Goal: Task Accomplishment & Management: Manage account settings

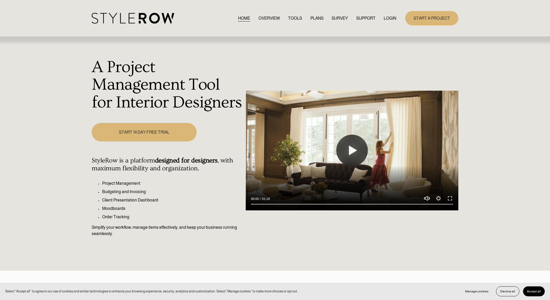
click at [393, 19] on link "LOGIN" at bounding box center [389, 18] width 13 height 7
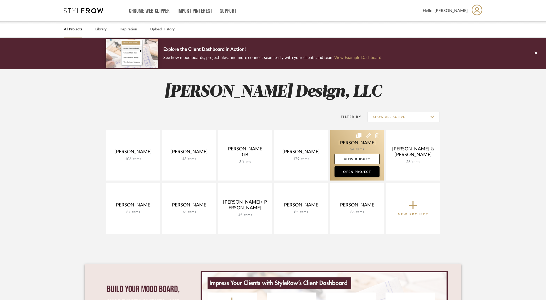
click at [358, 149] on link at bounding box center [356, 155] width 53 height 51
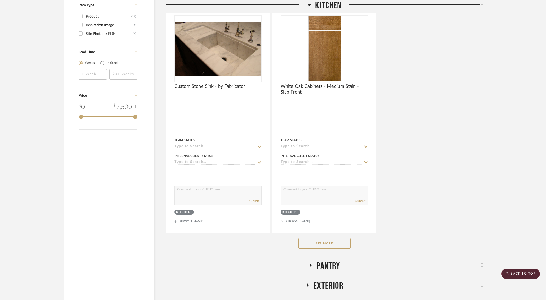
scroll to position [679, 0]
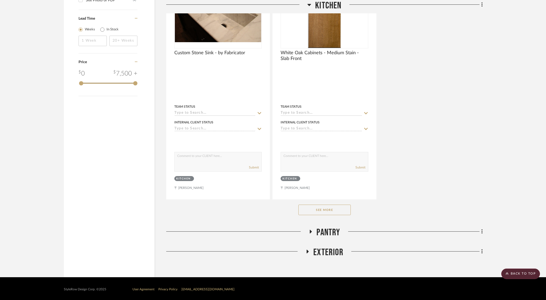
click at [312, 231] on icon at bounding box center [310, 231] width 6 height 4
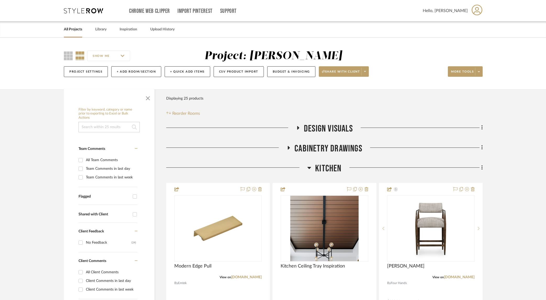
scroll to position [3, 0]
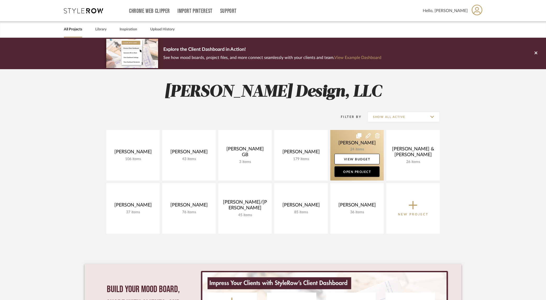
click at [343, 143] on link at bounding box center [356, 155] width 53 height 51
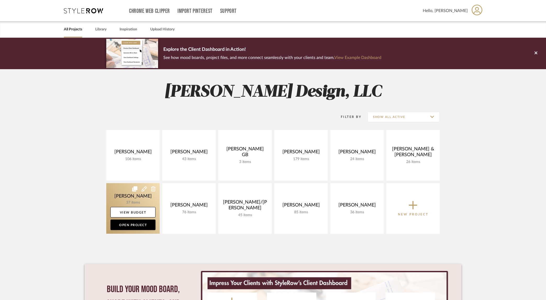
click at [121, 192] on link at bounding box center [132, 208] width 53 height 51
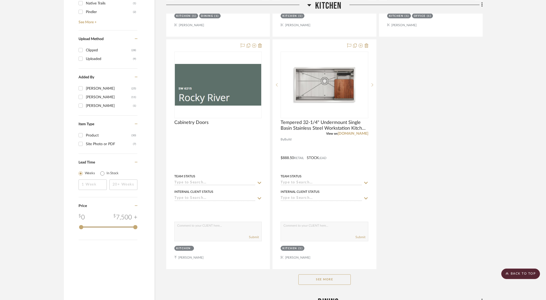
scroll to position [667, 0]
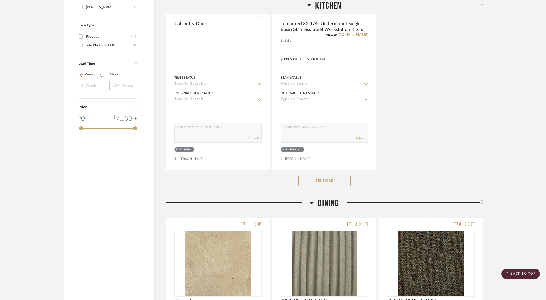
click at [312, 181] on button "See More" at bounding box center [324, 180] width 52 height 10
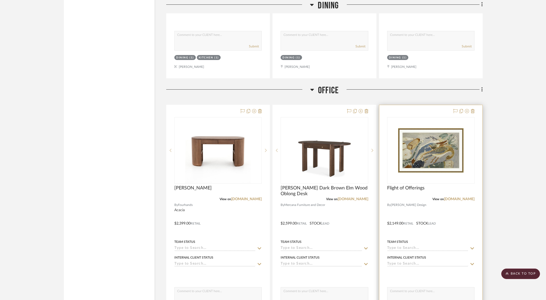
scroll to position [1108, 0]
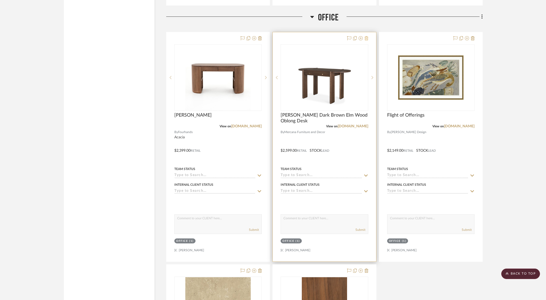
click at [367, 36] on icon at bounding box center [367, 38] width 4 height 4
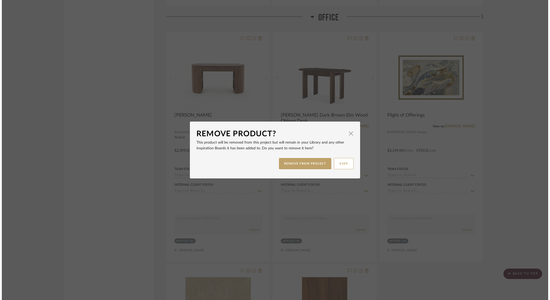
scroll to position [0, 0]
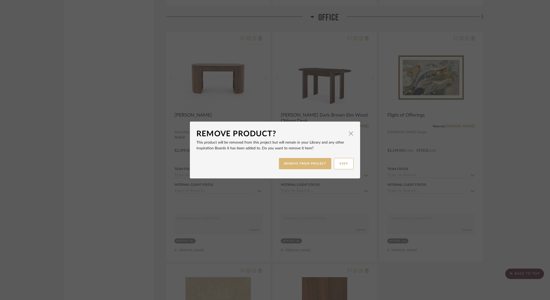
click at [301, 163] on button "REMOVE FROM PROJECT" at bounding box center [305, 163] width 53 height 11
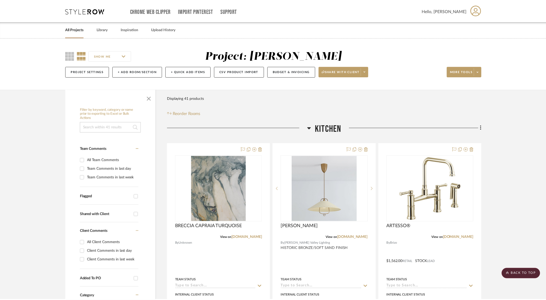
scroll to position [1108, 0]
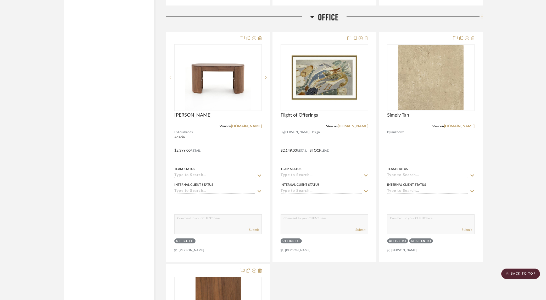
click at [482, 16] on icon at bounding box center [482, 17] width 2 height 6
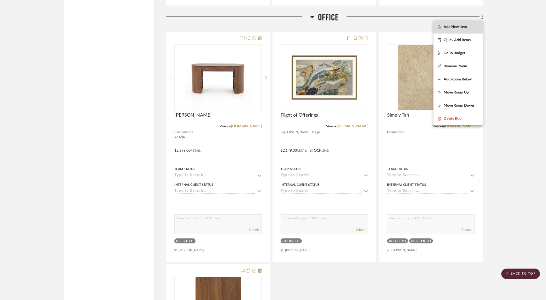
click at [454, 26] on span "Add New Item" at bounding box center [455, 27] width 23 height 4
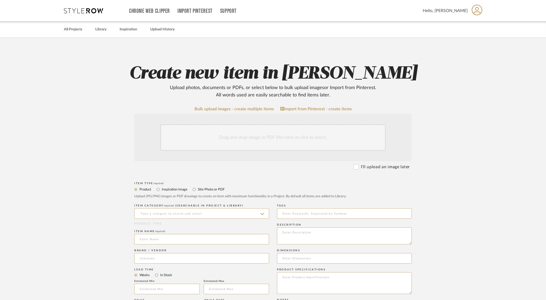
click at [238, 137] on div "Drag and drop image or PDF files here or click to select." at bounding box center [272, 137] width 225 height 26
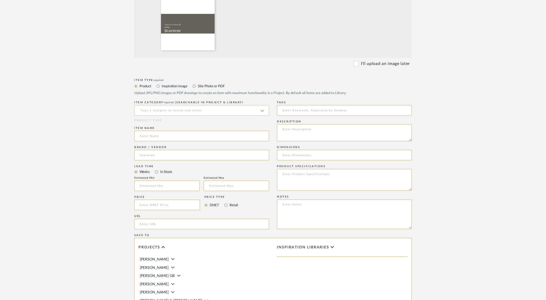
scroll to position [159, 0]
click at [163, 109] on input at bounding box center [201, 109] width 135 height 10
type input "P"
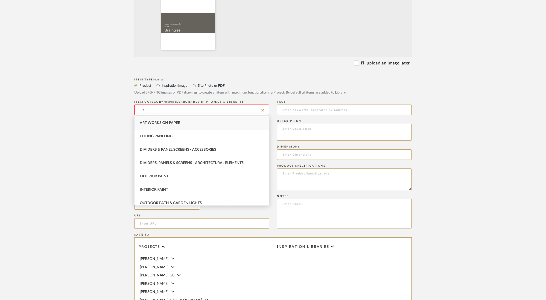
type input "P"
click at [189, 111] on input at bounding box center [201, 109] width 135 height 10
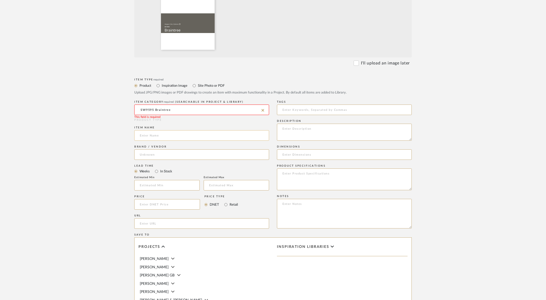
type input "SW9595 Braintree"
click at [176, 137] on input at bounding box center [201, 135] width 135 height 10
click at [158, 108] on input at bounding box center [201, 109] width 135 height 10
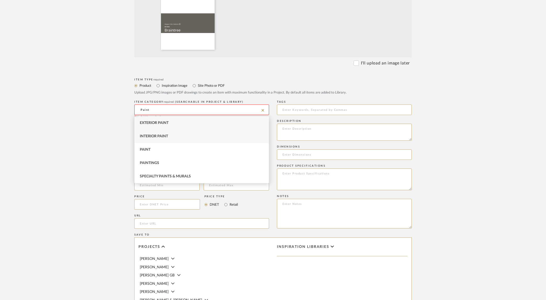
click at [180, 136] on div "Interior Paint" at bounding box center [202, 136] width 134 height 13
type input "Interior Paint"
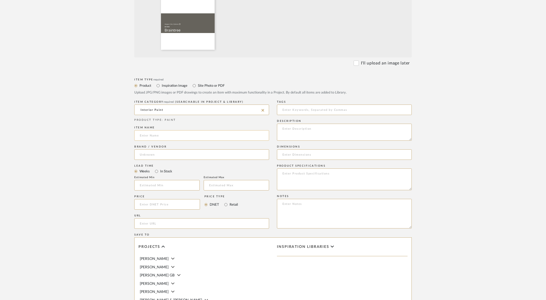
click at [163, 135] on input at bounding box center [201, 135] width 135 height 10
type input "Braintree SW9595"
click at [185, 155] on input at bounding box center [201, 154] width 135 height 10
click at [167, 156] on input at bounding box center [201, 154] width 135 height 10
click at [151, 156] on input at bounding box center [201, 154] width 135 height 10
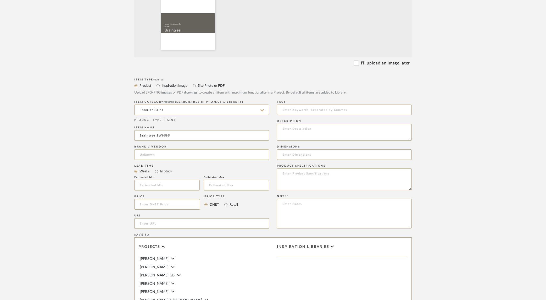
scroll to position [157, 0]
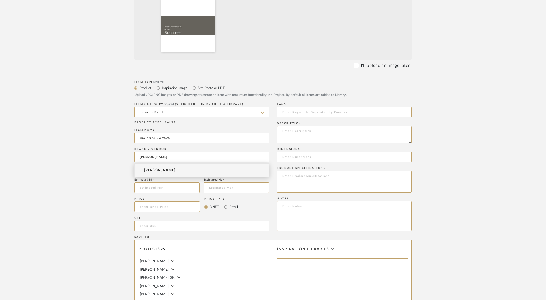
type input "[PERSON_NAME]"
click at [189, 168] on mat-option "[PERSON_NAME]" at bounding box center [202, 170] width 134 height 13
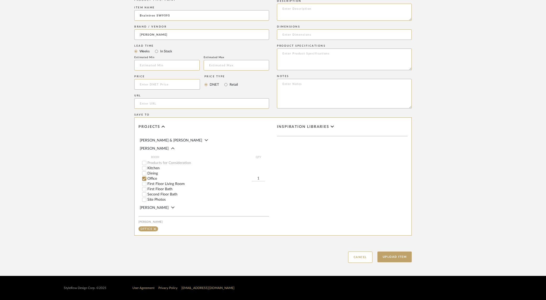
scroll to position [47, 0]
drag, startPoint x: 397, startPoint y: 258, endPoint x: 424, endPoint y: 247, distance: 29.7
click at [397, 258] on button "Upload Item" at bounding box center [394, 256] width 35 height 11
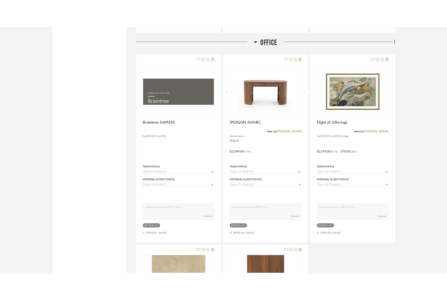
scroll to position [1118, 0]
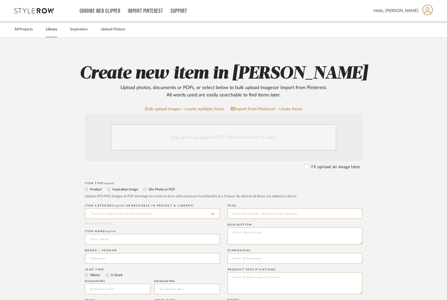
click at [52, 30] on link "Library" at bounding box center [51, 29] width 11 height 7
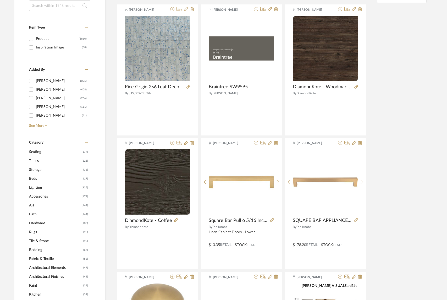
scroll to position [123, 0]
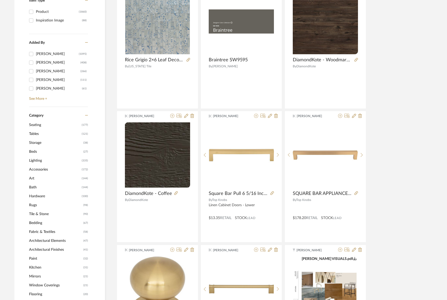
click at [39, 214] on span "Tile & Stone" at bounding box center [55, 213] width 53 height 9
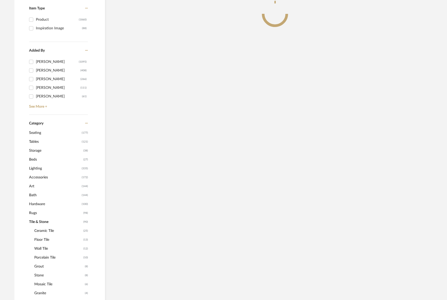
scroll to position [131, 0]
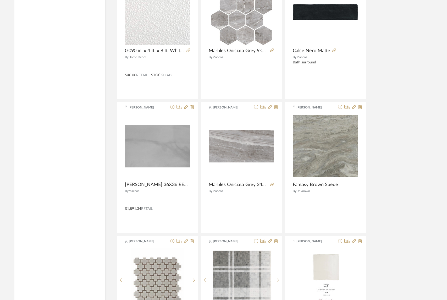
scroll to position [1482, 0]
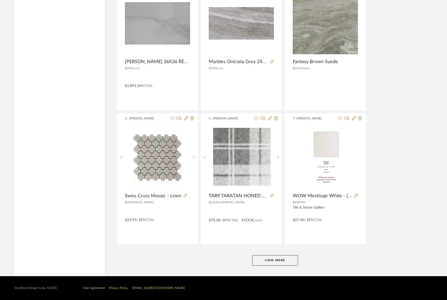
click at [271, 257] on button "View More" at bounding box center [275, 260] width 46 height 10
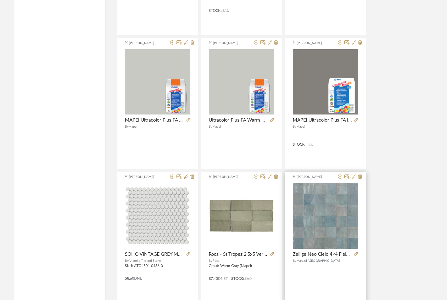
scroll to position [2495, 0]
click at [341, 177] on icon at bounding box center [340, 177] width 4 height 4
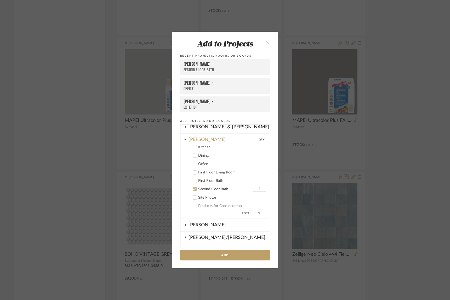
scroll to position [78, 0]
click at [231, 252] on button "Add" at bounding box center [225, 255] width 90 height 11
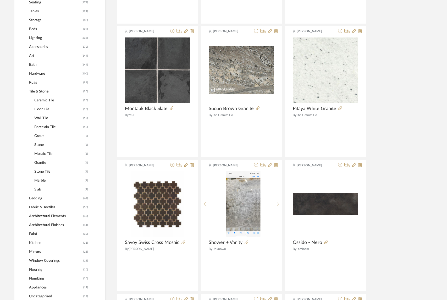
scroll to position [0, 0]
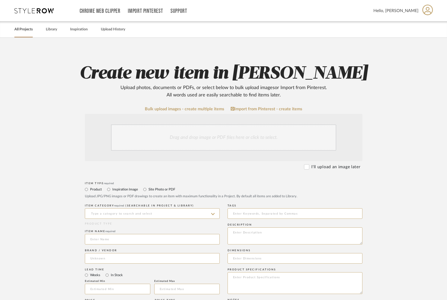
click at [27, 30] on link "All Projects" at bounding box center [23, 29] width 18 height 7
